Goal: Communication & Community: Participate in discussion

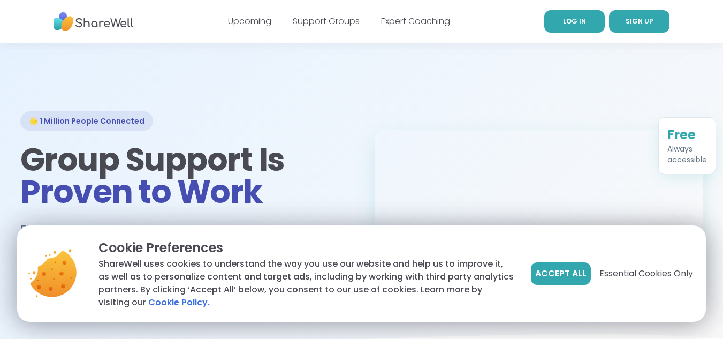
drag, startPoint x: 0, startPoint y: 0, endPoint x: 572, endPoint y: 18, distance: 572.1
click at [572, 18] on span "LOG IN" at bounding box center [574, 21] width 23 height 9
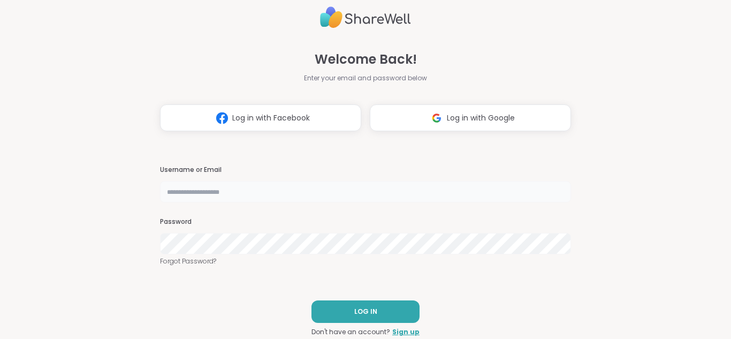
click at [210, 191] on input "text" at bounding box center [365, 191] width 411 height 21
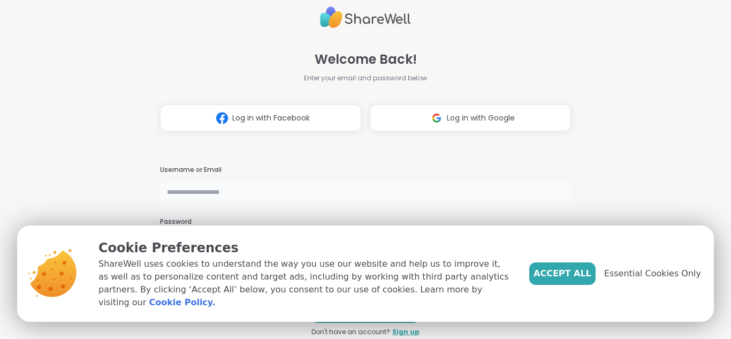
type input "*******"
click at [564, 278] on span "Accept All" at bounding box center [563, 273] width 58 height 13
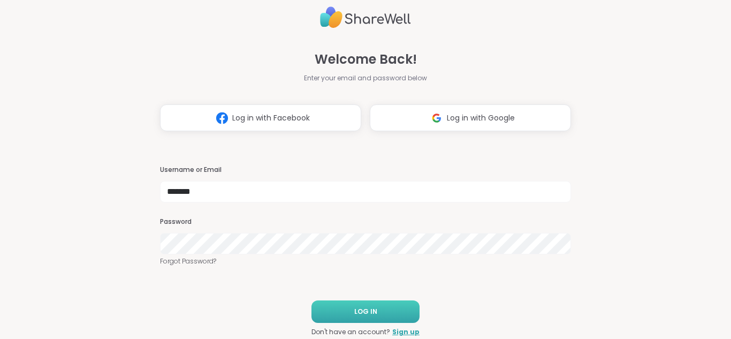
click at [360, 307] on span "LOG IN" at bounding box center [365, 312] width 23 height 10
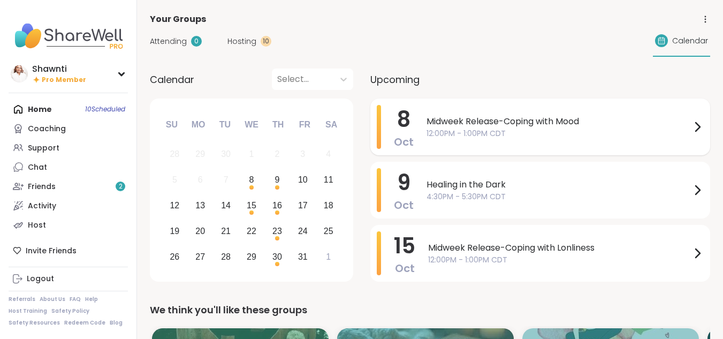
click at [472, 128] on span "12:00PM - 1:00PM CDT" at bounding box center [559, 133] width 264 height 11
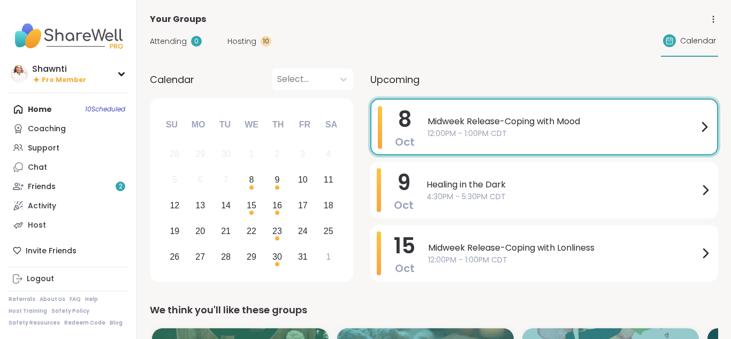
click at [315, 17] on div "Your Groups" at bounding box center [434, 19] width 569 height 13
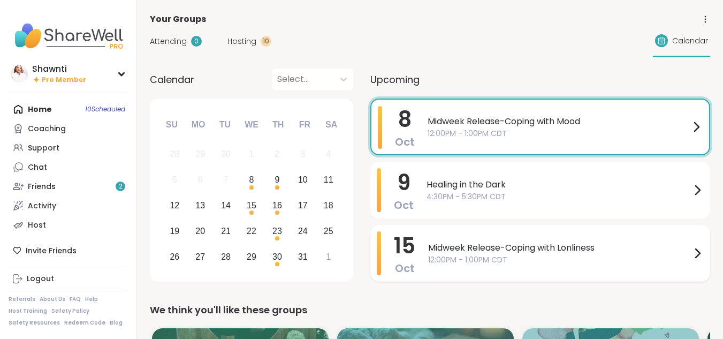
click at [581, 256] on span "12:00PM - 1:00PM CDT" at bounding box center [559, 259] width 263 height 11
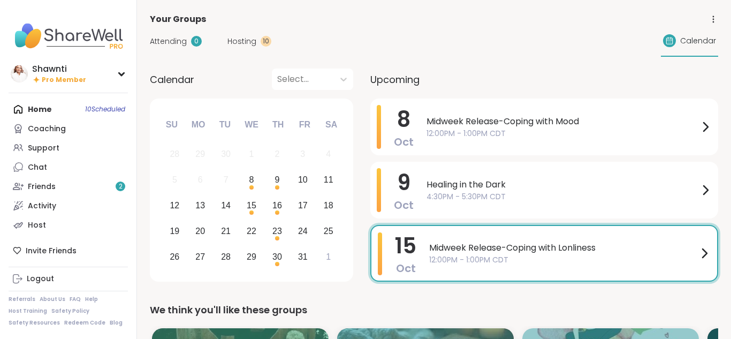
click at [319, 27] on div "Attending 0 Hosting 10 Calendar" at bounding box center [434, 41] width 569 height 31
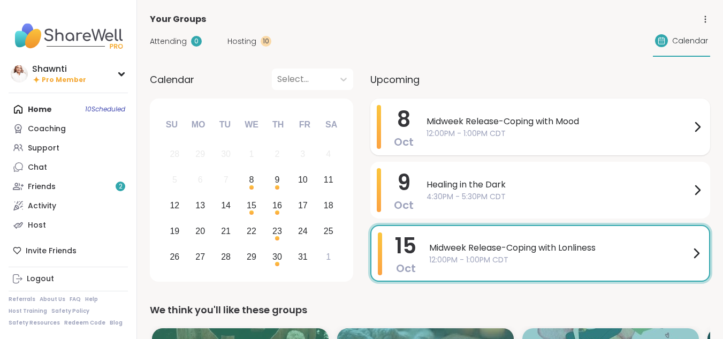
click at [485, 125] on span "Midweek Release-Coping with Mood" at bounding box center [559, 121] width 264 height 13
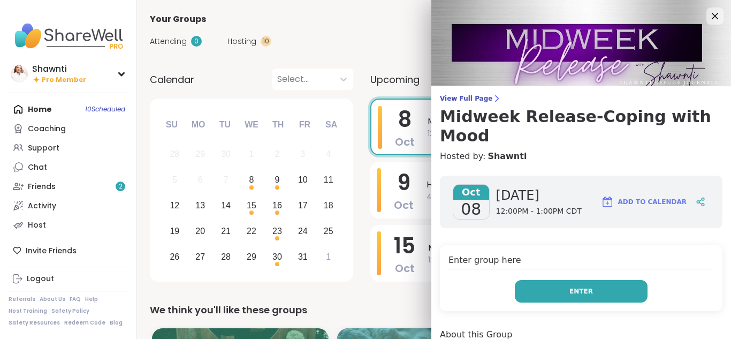
click at [570, 286] on span "Enter" at bounding box center [582, 291] width 24 height 10
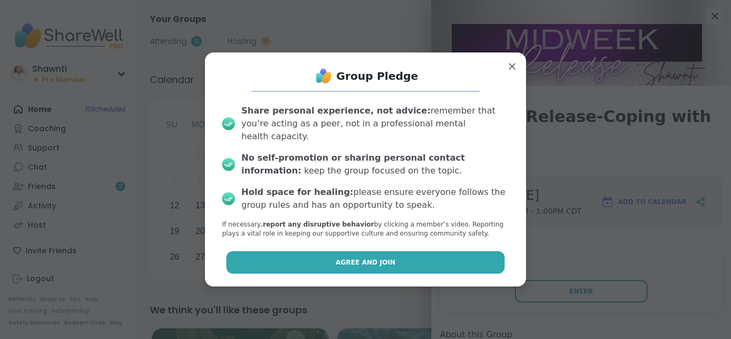
click at [391, 254] on button "Agree and Join" at bounding box center [365, 262] width 279 height 22
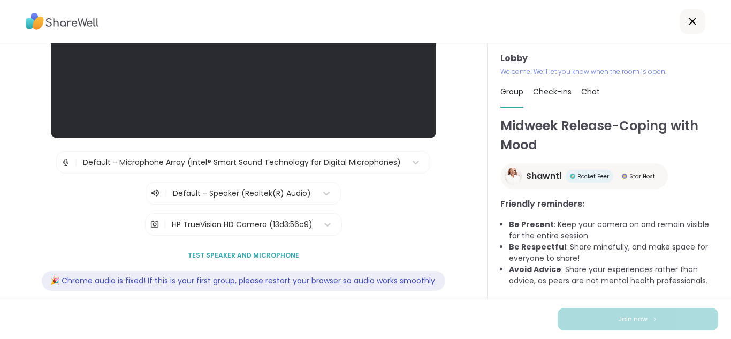
scroll to position [144, 0]
